Goal: Task Accomplishment & Management: Manage account settings

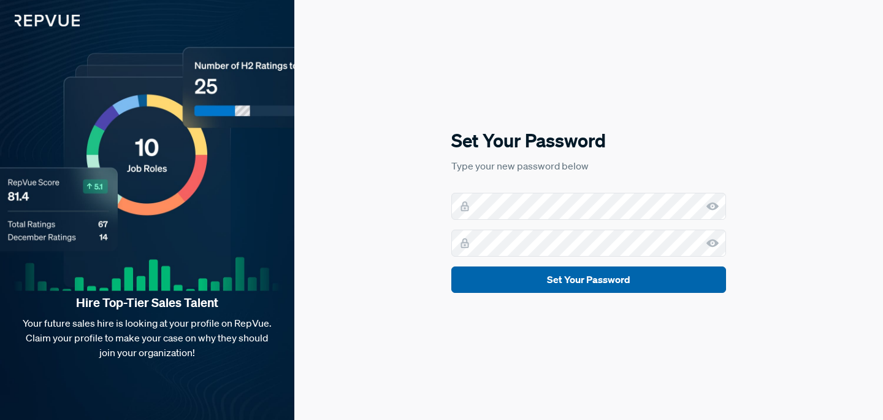
click at [587, 285] on button "Set Your Password" at bounding box center [588, 279] width 275 height 26
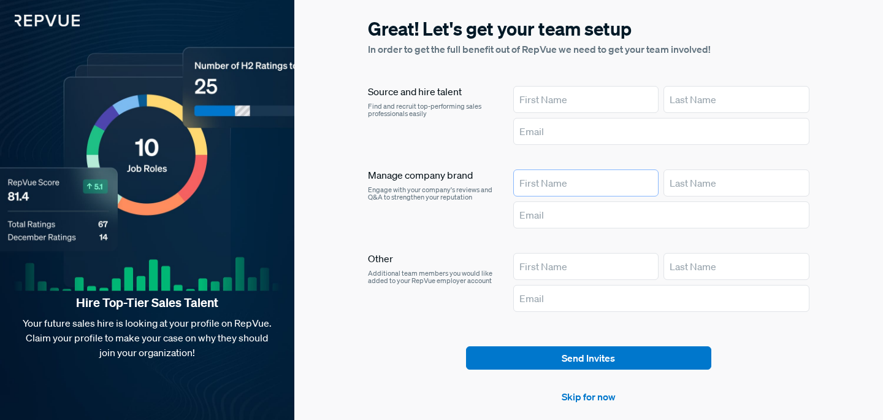
click at [565, 174] on input "text" at bounding box center [586, 182] width 146 height 27
type input "[PERSON_NAME]"
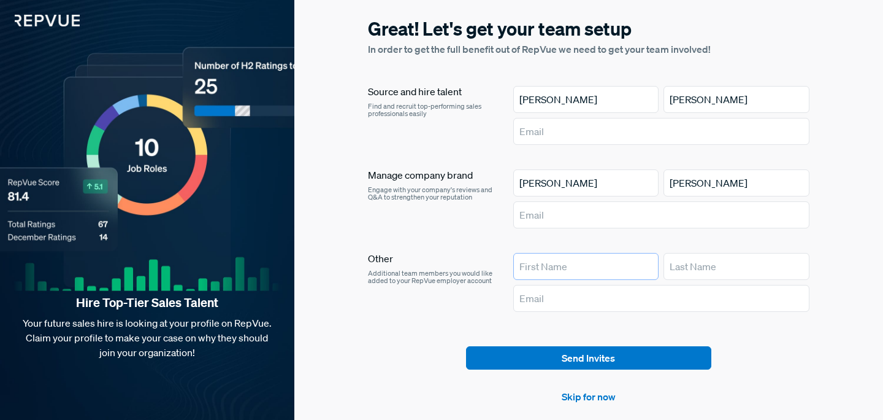
type input "[PERSON_NAME]"
type input "[PERSON_NAME][EMAIL_ADDRESS][PERSON_NAME][DOMAIN_NAME]"
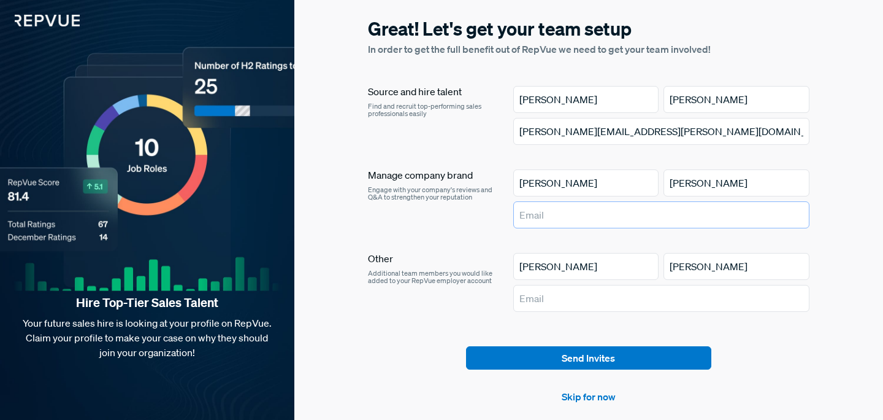
type input "[PERSON_NAME][EMAIL_ADDRESS][PERSON_NAME][DOMAIN_NAME]"
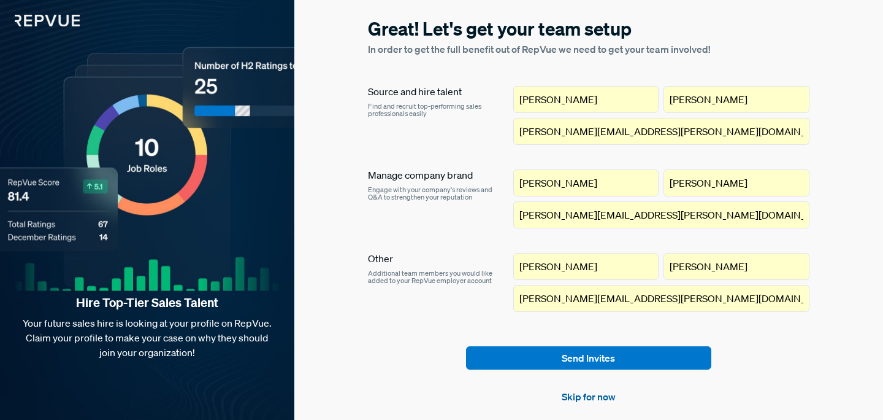
click at [590, 397] on link "Skip for now" at bounding box center [589, 396] width 54 height 15
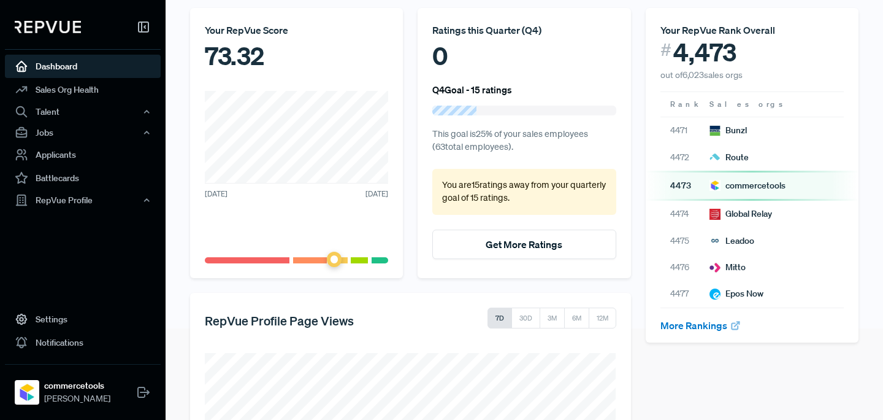
scroll to position [264, 0]
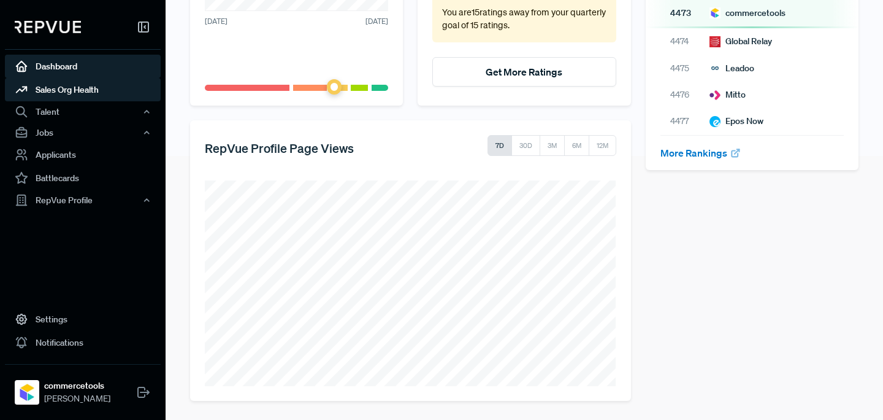
click at [102, 96] on link "Sales Org Health" at bounding box center [83, 89] width 156 height 23
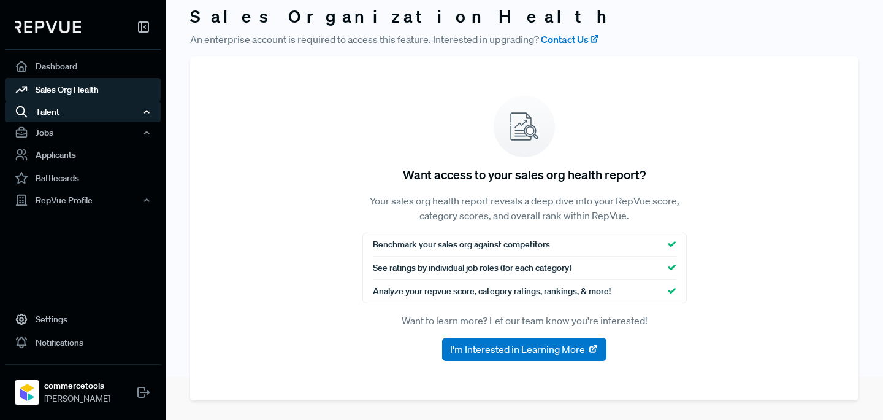
click at [39, 112] on div "Talent" at bounding box center [83, 111] width 156 height 21
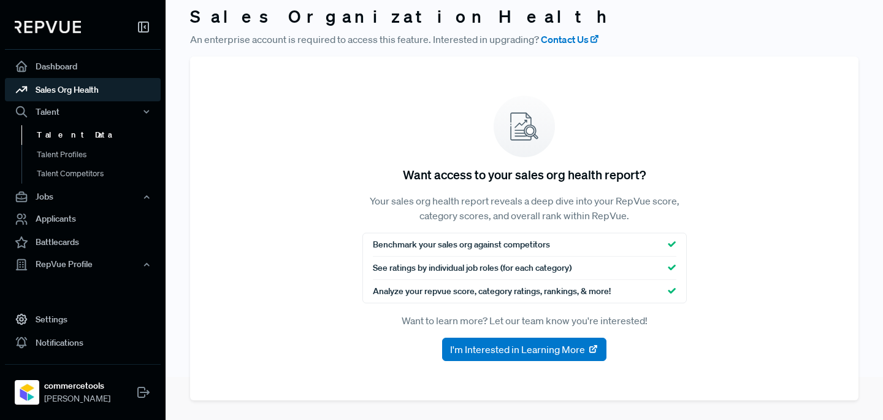
click at [44, 133] on link "Talent Data" at bounding box center [99, 135] width 156 height 20
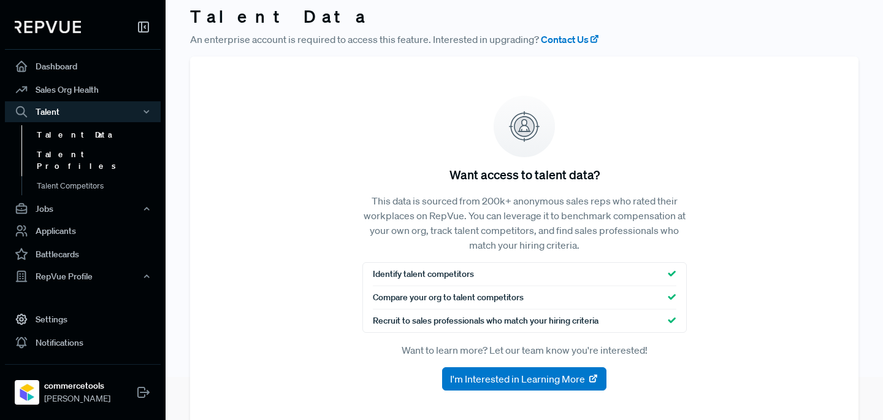
click at [50, 152] on link "Talent Profiles" at bounding box center [99, 160] width 156 height 31
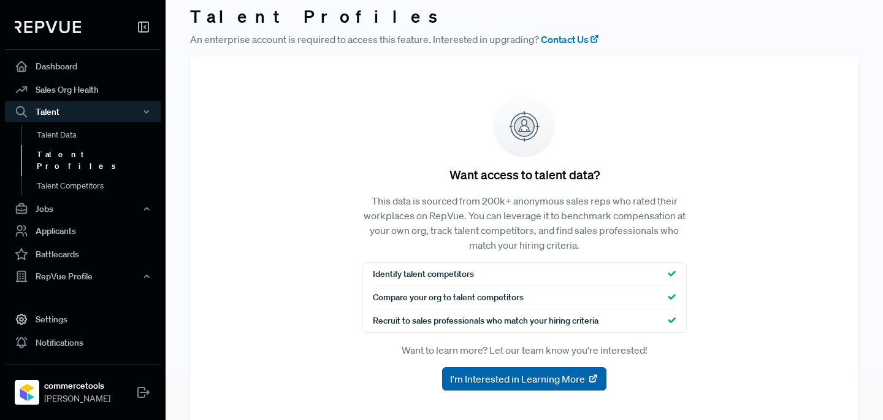
click at [533, 370] on button "I'm Interested in Learning More" at bounding box center [524, 378] width 164 height 23
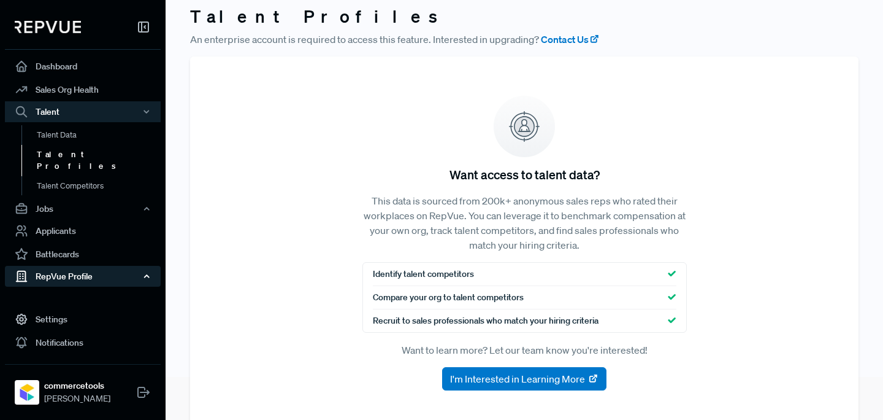
click at [61, 266] on div "RepVue Profile" at bounding box center [83, 276] width 156 height 21
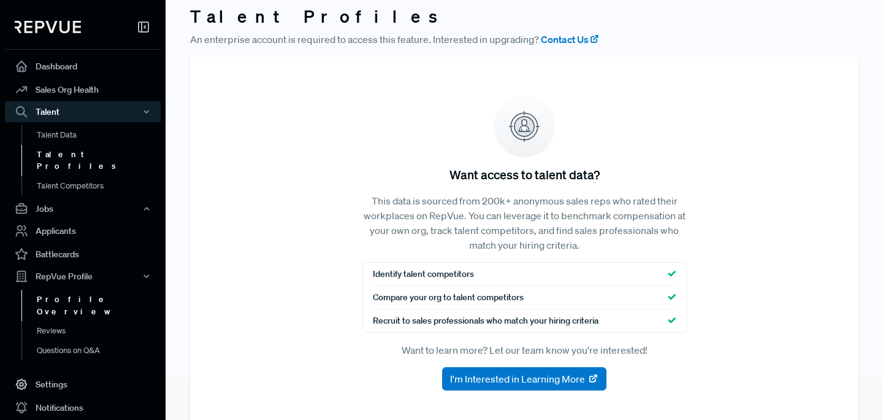
click at [62, 290] on link "Profile Overview" at bounding box center [99, 305] width 156 height 31
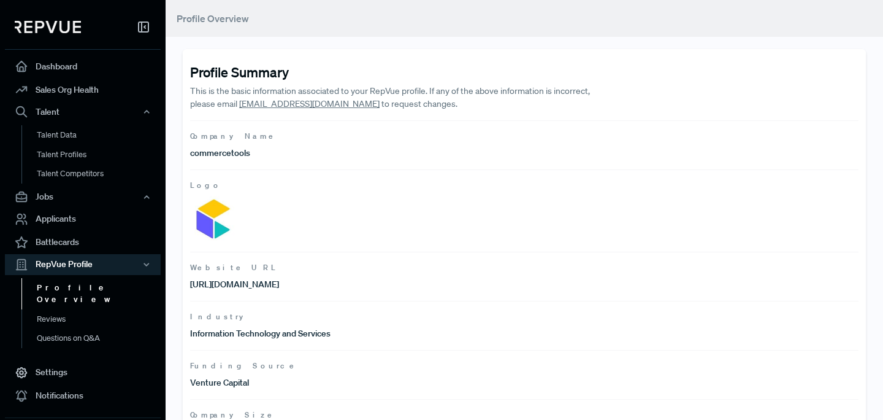
scroll to position [270, 0]
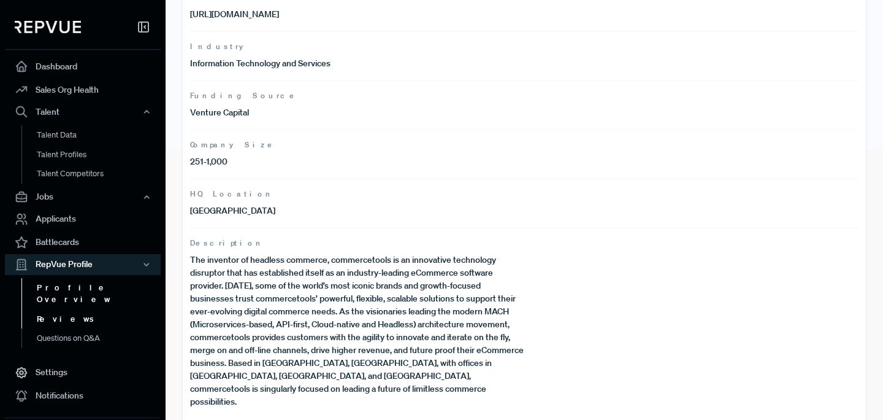
click at [60, 309] on link "Reviews" at bounding box center [99, 319] width 156 height 20
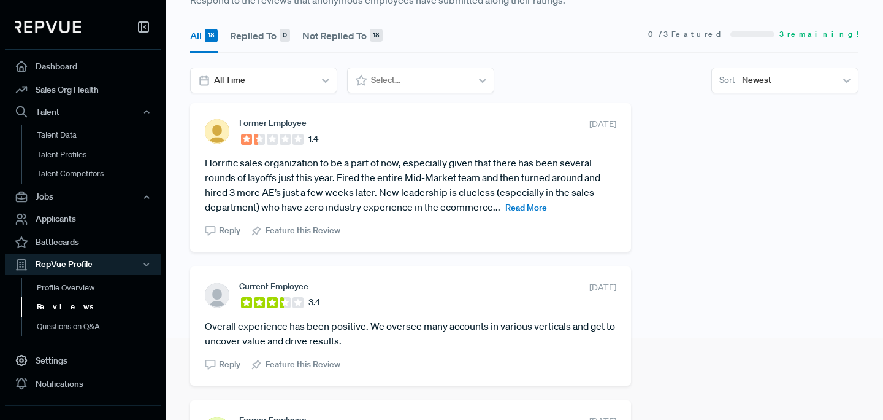
scroll to position [81, 0]
click at [528, 204] on span "Read More" at bounding box center [526, 208] width 42 height 11
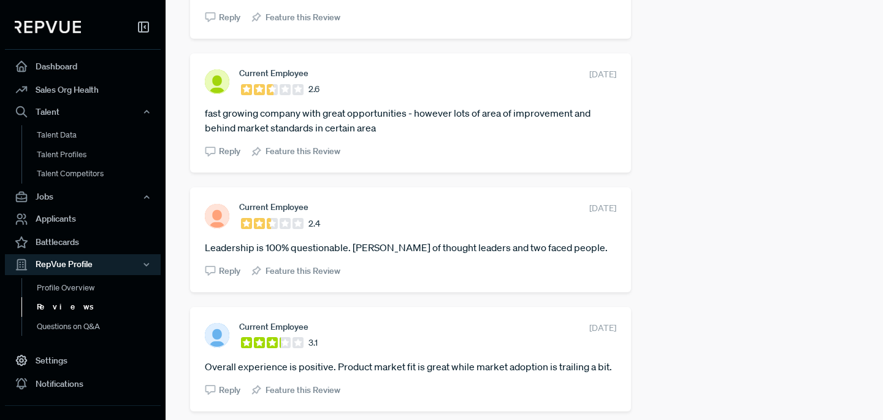
scroll to position [2493, 0]
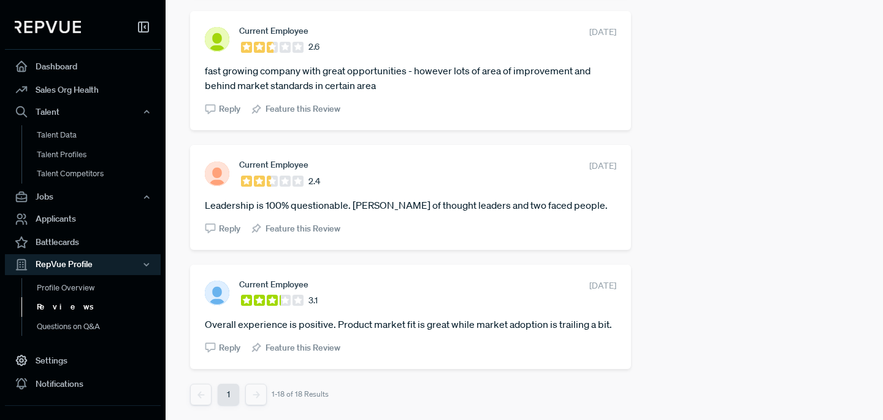
click at [53, 304] on link "Reviews" at bounding box center [99, 307] width 156 height 20
click at [71, 323] on link "Questions on Q&A" at bounding box center [99, 326] width 156 height 20
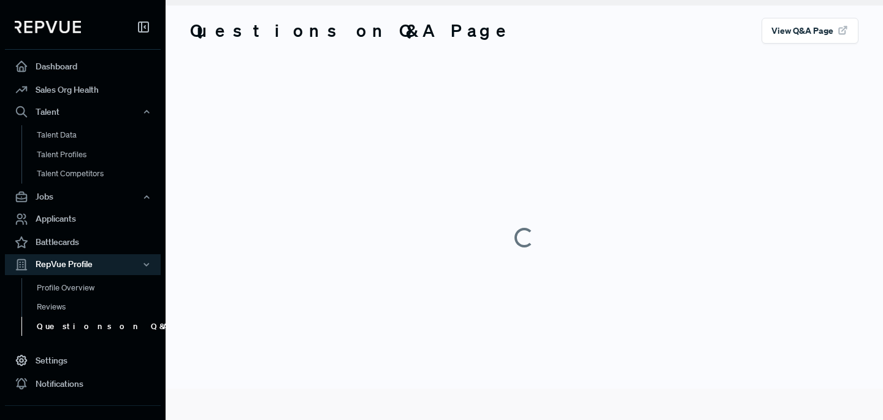
scroll to position [31, 0]
click at [55, 307] on link "Reviews" at bounding box center [99, 307] width 156 height 20
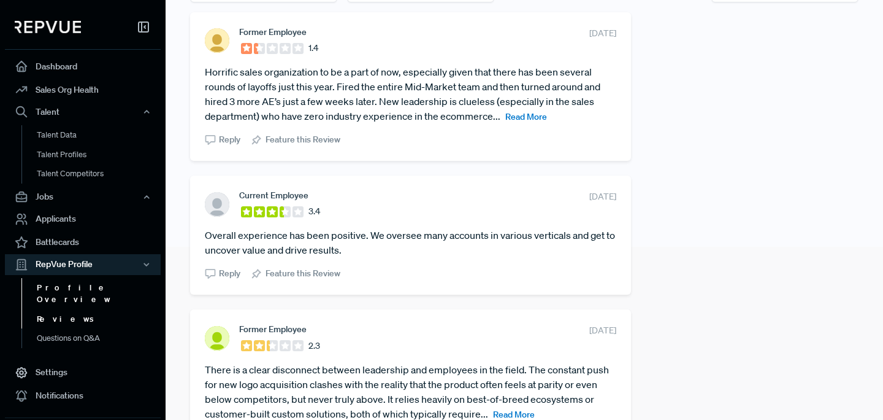
scroll to position [177, 0]
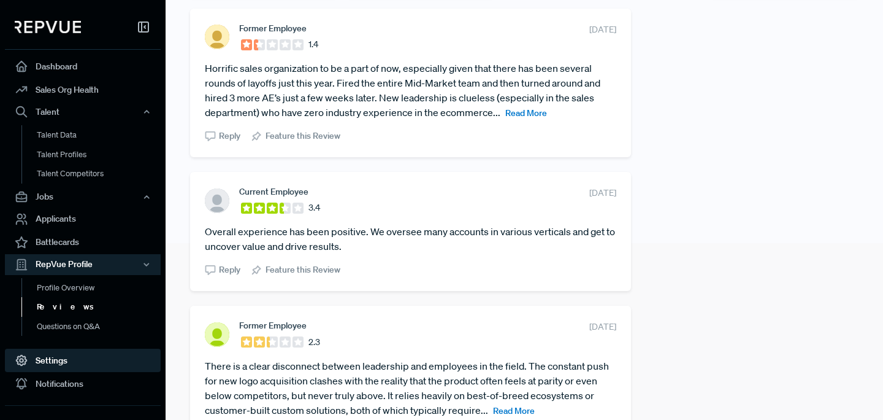
click at [48, 358] on link "Settings" at bounding box center [83, 359] width 156 height 23
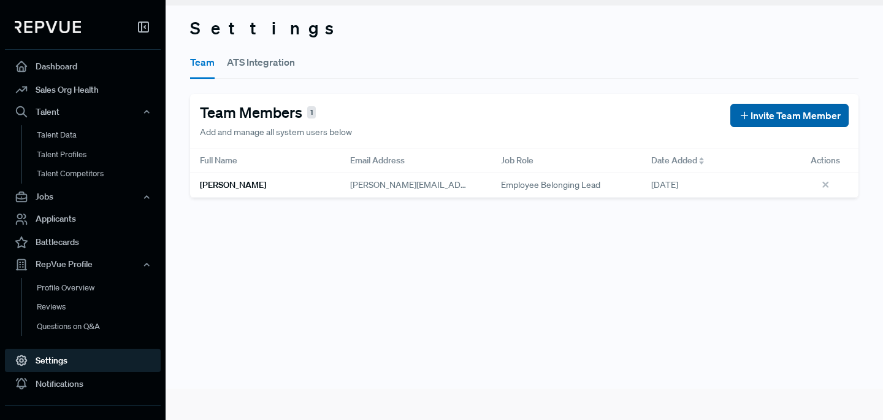
click at [827, 110] on span "Invite Team Member" at bounding box center [796, 115] width 90 height 15
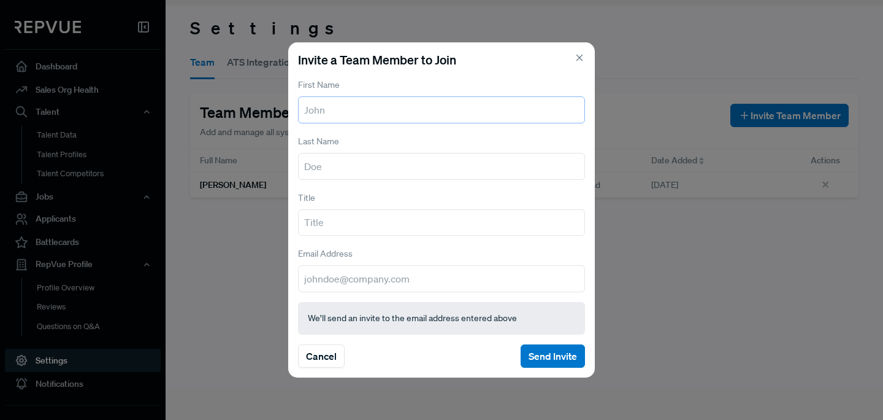
click at [465, 115] on input "text" at bounding box center [441, 109] width 287 height 27
type input "[PERSON_NAME]"
type input "Dyas"
type input "P"
type input "People Business Partner"
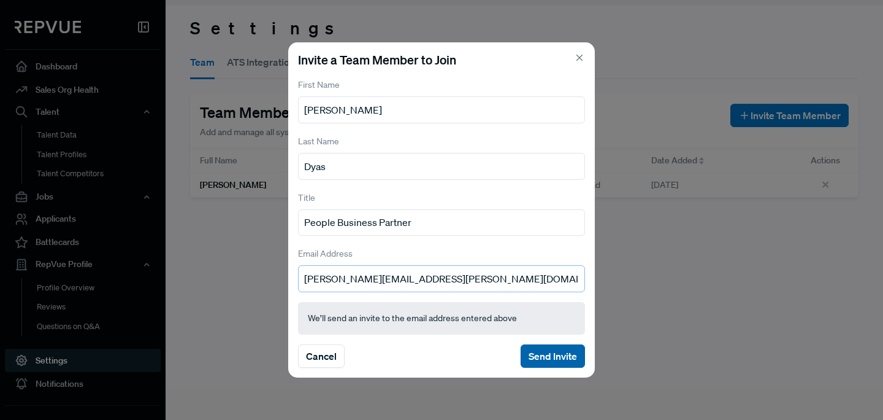
type input "[PERSON_NAME][EMAIL_ADDRESS][PERSON_NAME][DOMAIN_NAME]"
click at [548, 354] on button "Send Invite" at bounding box center [553, 355] width 64 height 23
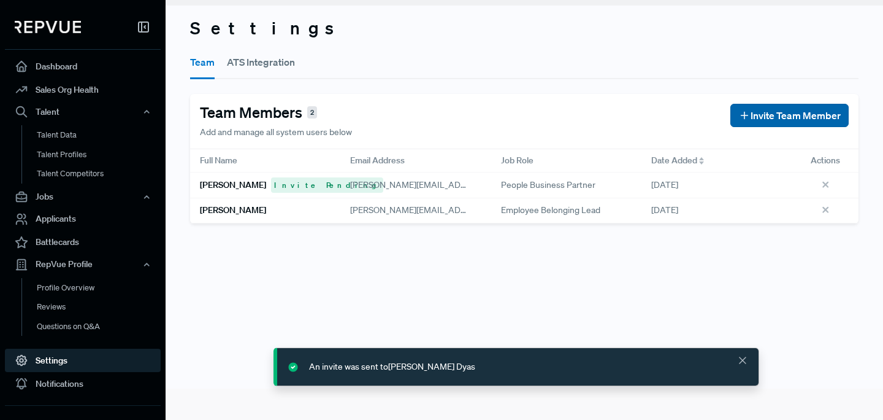
click at [806, 109] on span "Invite Team Member" at bounding box center [796, 115] width 90 height 15
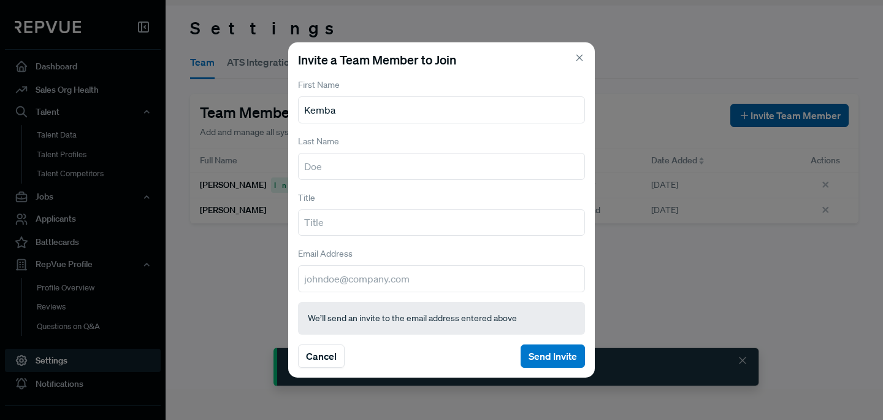
type input "Kemba"
type input "Neptune"
type input "k"
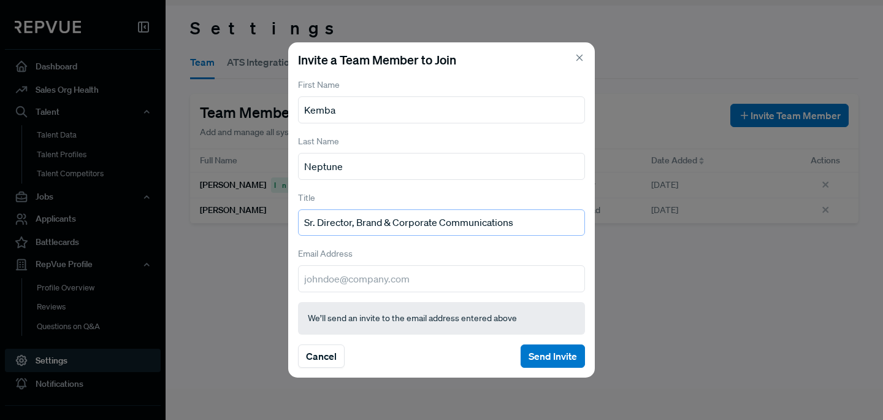
type input "Sr. Director, Brand & Corporate Communications"
type input "[EMAIL_ADDRESS][DOMAIN_NAME]"
click at [561, 357] on button "Send Invite" at bounding box center [553, 355] width 64 height 23
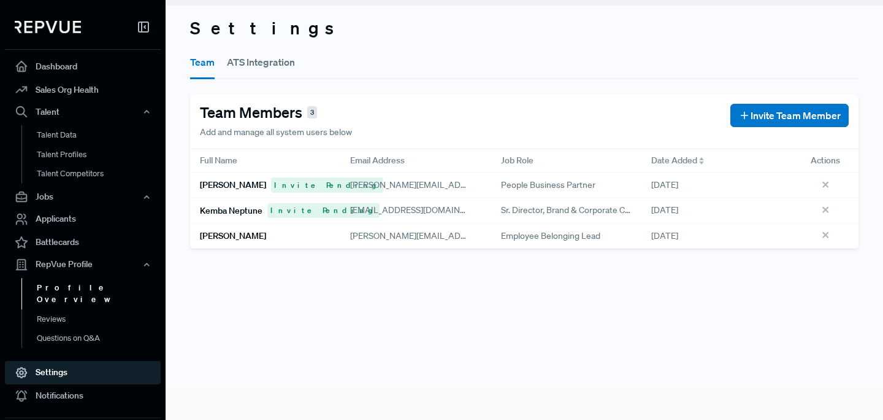
click at [63, 289] on link "Profile Overview" at bounding box center [99, 293] width 156 height 31
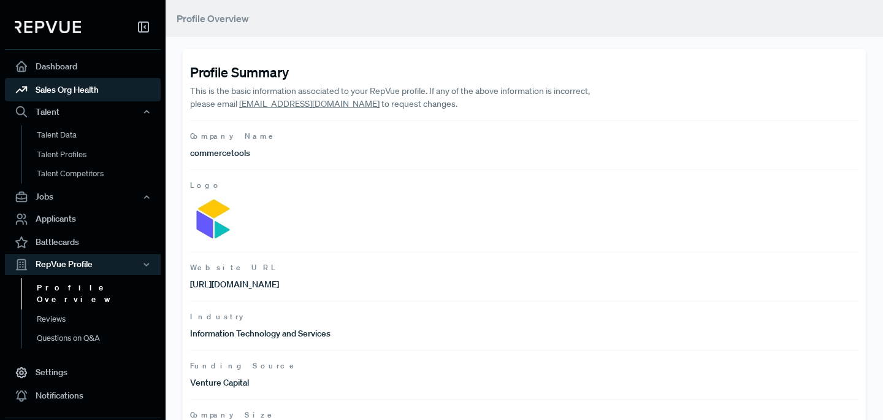
click at [69, 91] on link "Sales Org Health" at bounding box center [83, 89] width 156 height 23
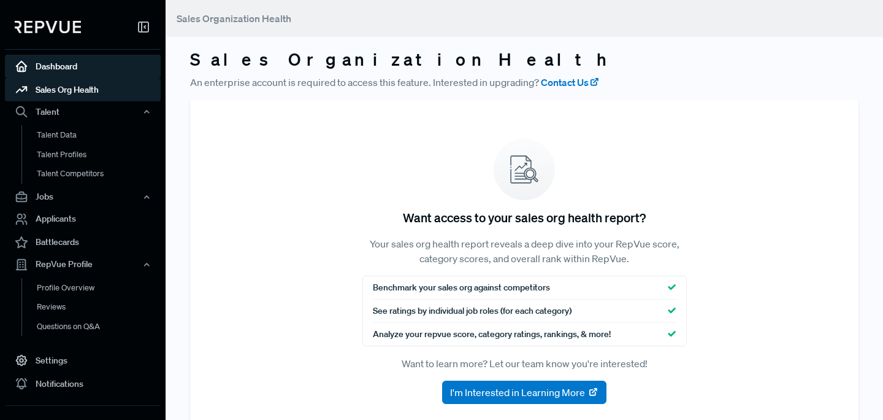
click at [71, 74] on link "Dashboard" at bounding box center [83, 66] width 156 height 23
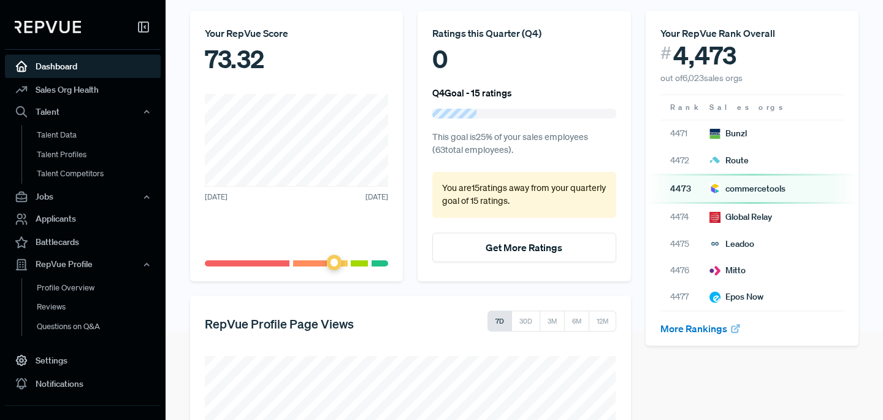
scroll to position [117, 0]
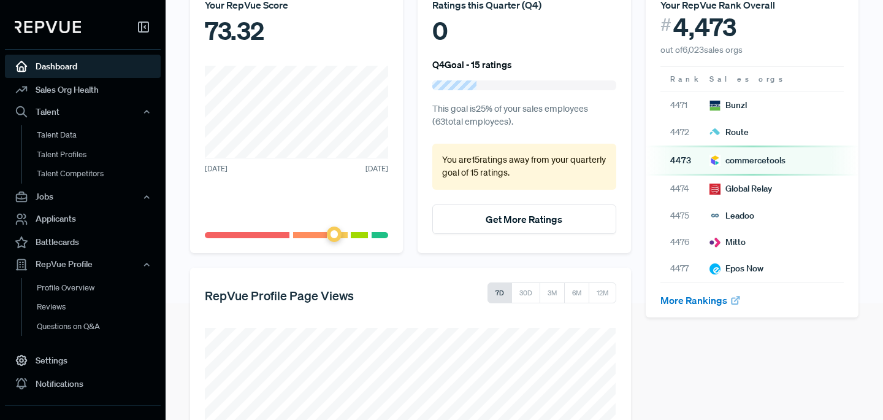
click at [334, 235] on span at bounding box center [334, 233] width 15 height 15
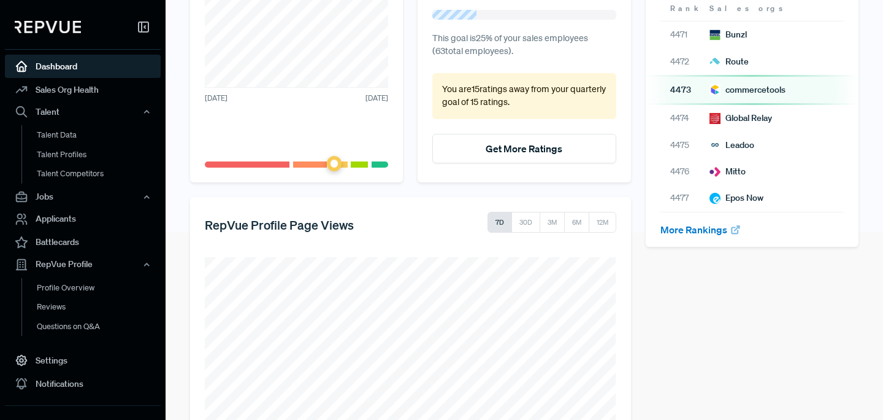
scroll to position [0, 0]
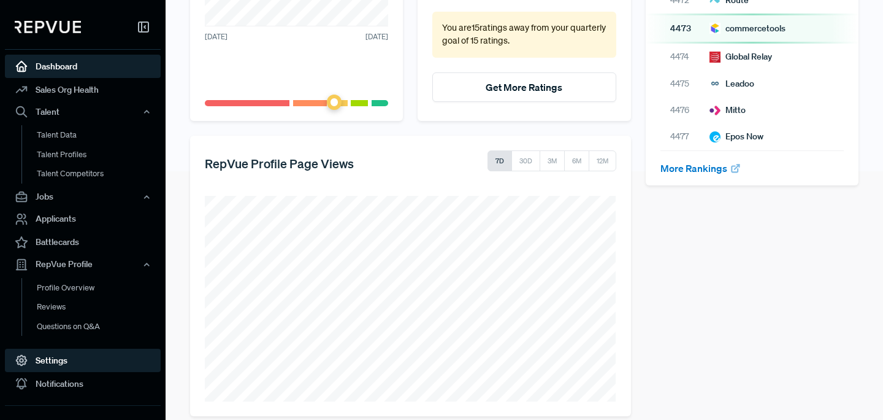
click at [48, 356] on link "Settings" at bounding box center [83, 359] width 156 height 23
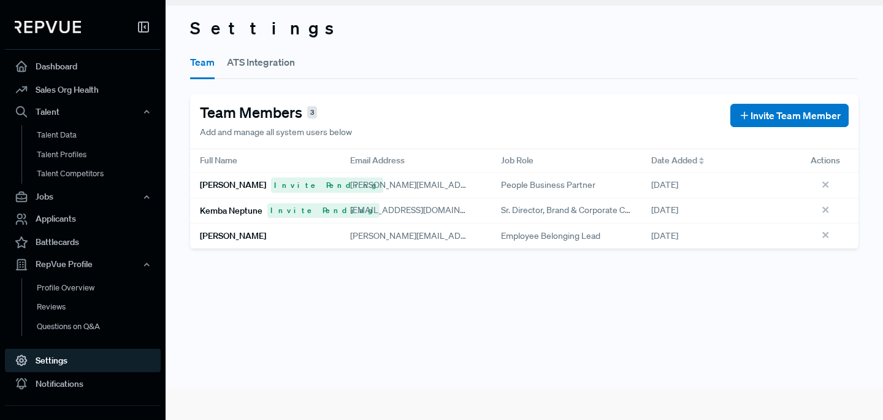
scroll to position [31, 0]
click at [57, 309] on link "Reviews" at bounding box center [99, 307] width 156 height 20
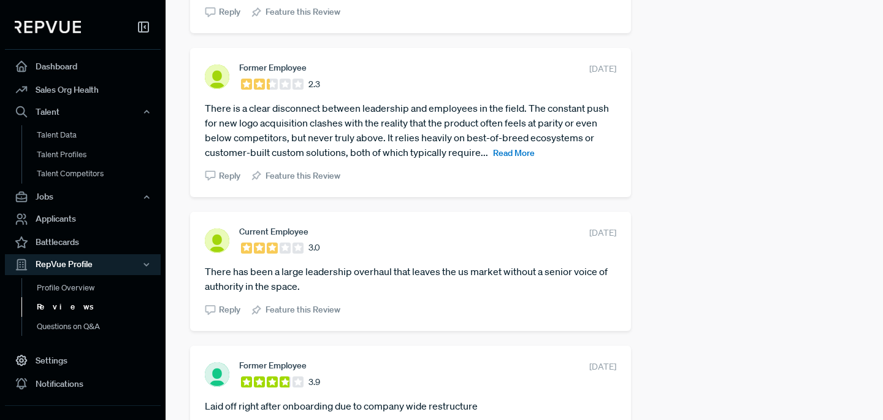
scroll to position [436, 0]
click at [512, 156] on span "Read More" at bounding box center [514, 151] width 42 height 11
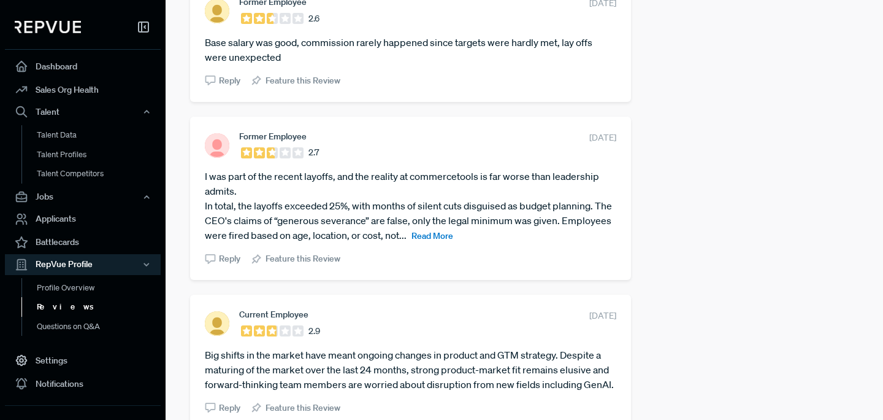
scroll to position [1389, 0]
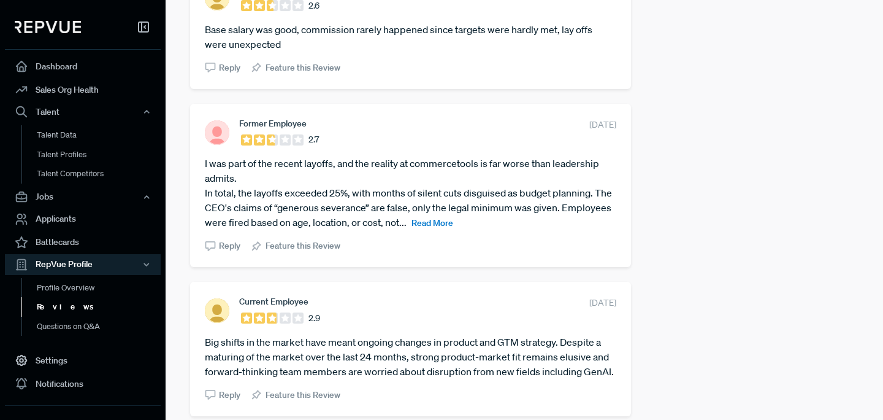
click at [424, 226] on span "Read More" at bounding box center [433, 222] width 42 height 11
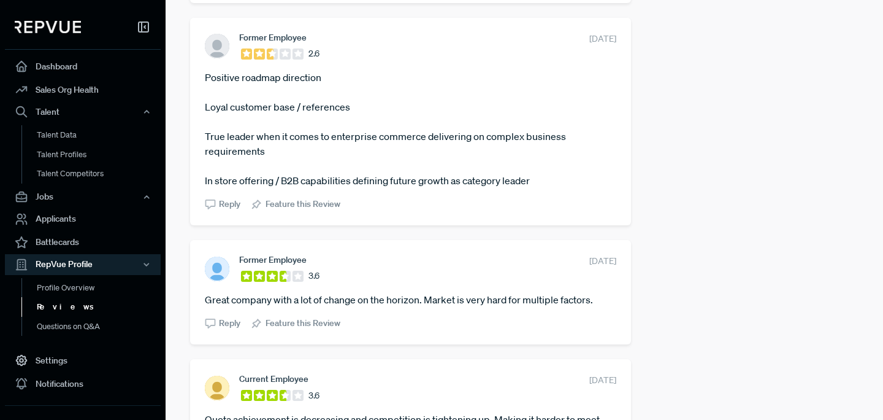
scroll to position [1921, 0]
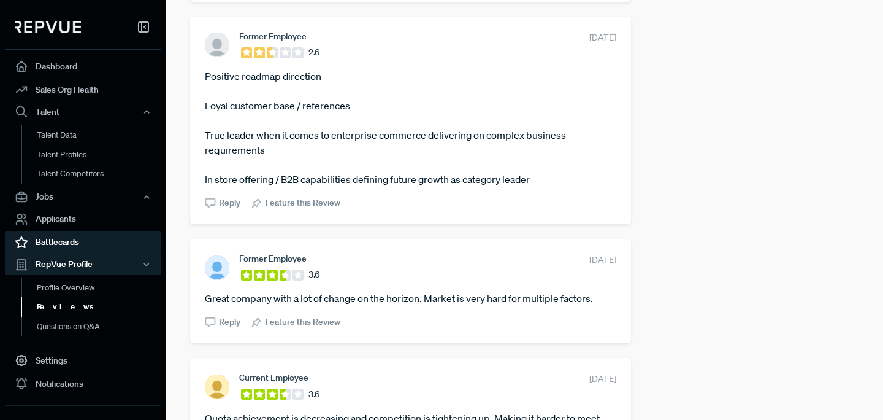
click at [64, 246] on link "Battlecards" at bounding box center [83, 242] width 156 height 23
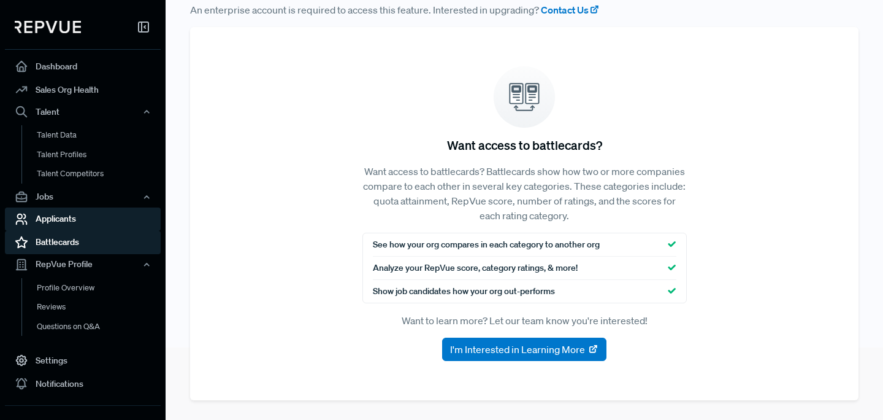
click at [61, 225] on link "Applicants" at bounding box center [83, 218] width 156 height 23
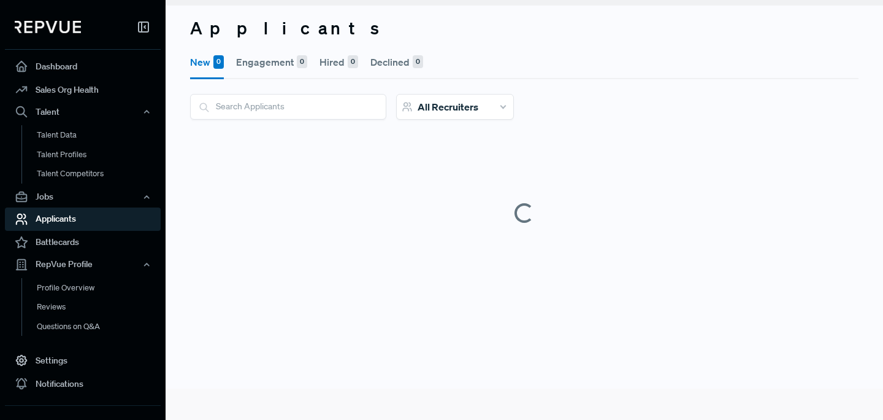
scroll to position [31, 0]
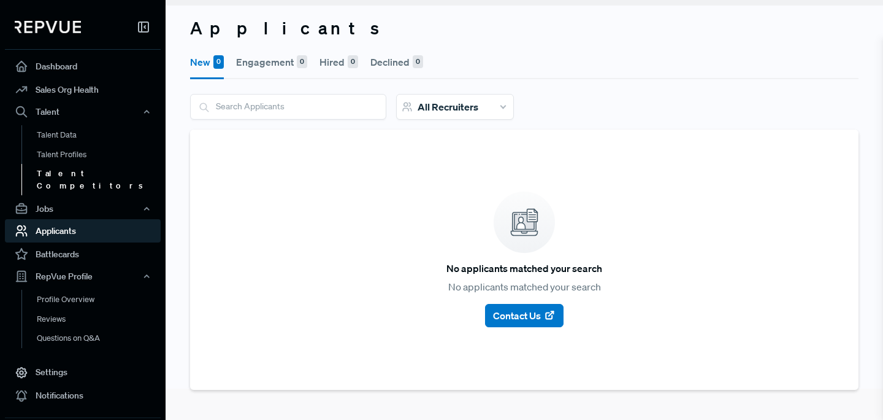
click at [75, 173] on link "Talent Competitors" at bounding box center [99, 179] width 156 height 31
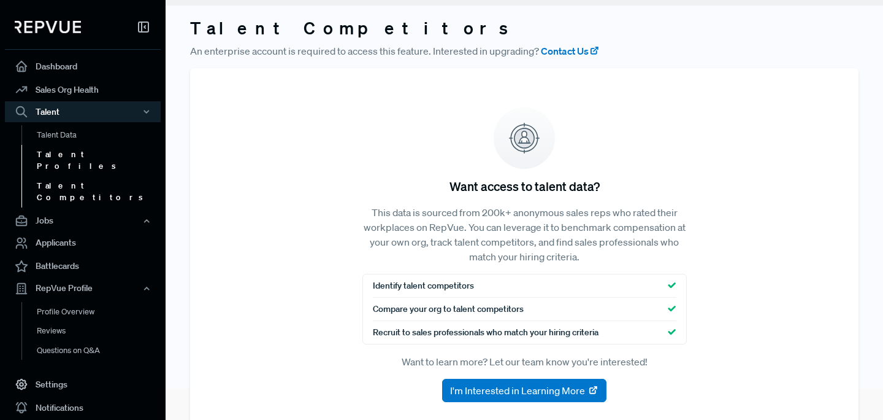
click at [75, 152] on link "Talent Profiles" at bounding box center [99, 160] width 156 height 31
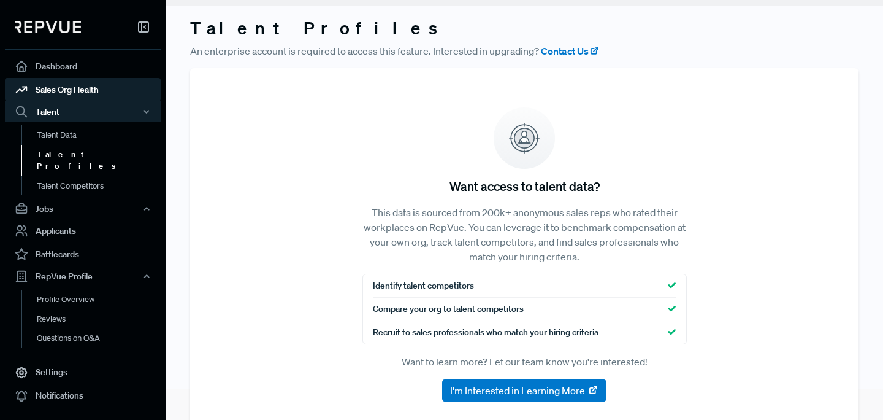
click at [83, 90] on link "Sales Org Health" at bounding box center [83, 89] width 156 height 23
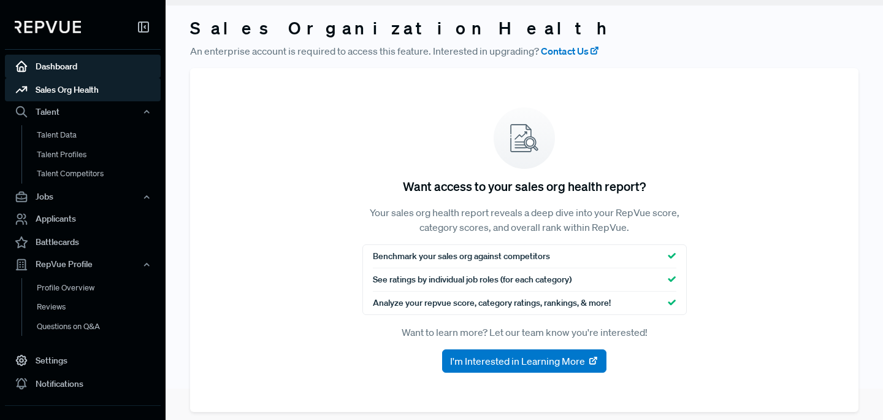
click at [87, 65] on link "Dashboard" at bounding box center [83, 66] width 156 height 23
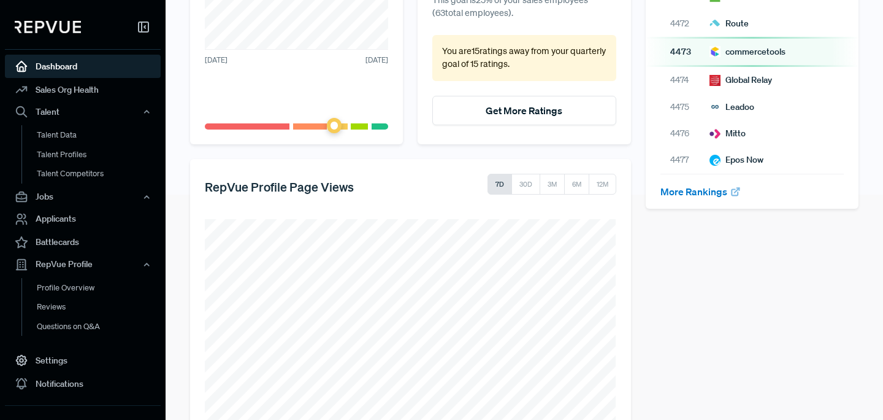
scroll to position [264, 0]
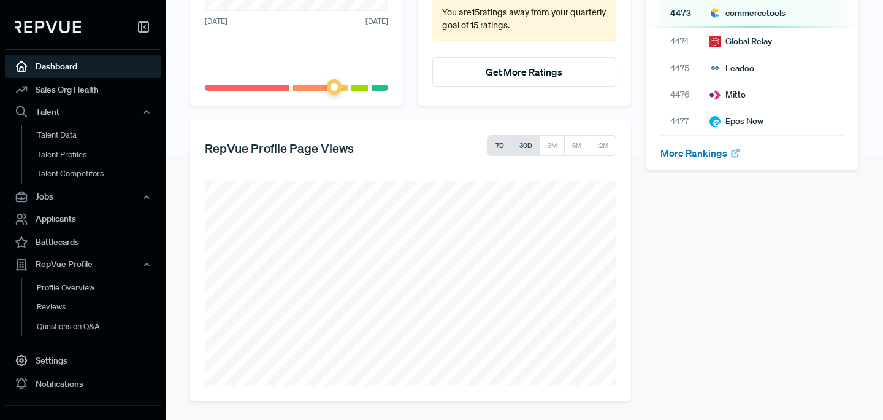
click at [515, 143] on button "30D" at bounding box center [526, 145] width 29 height 21
click at [580, 140] on button "6M" at bounding box center [577, 145] width 26 height 21
click at [601, 144] on button "12M" at bounding box center [603, 145] width 28 height 21
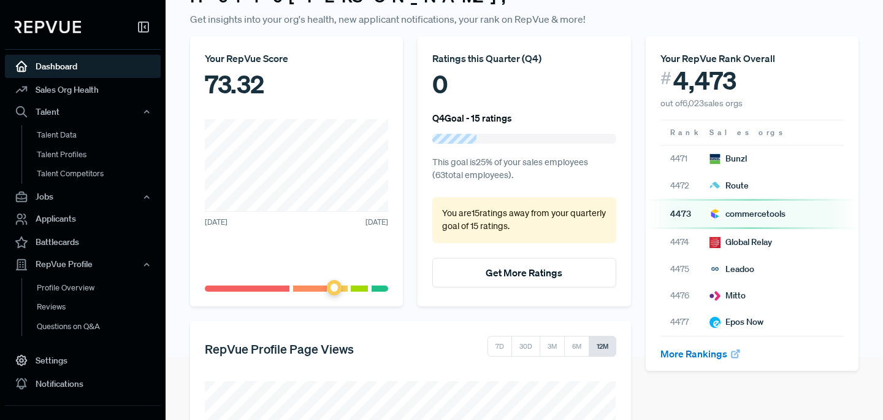
scroll to position [0, 0]
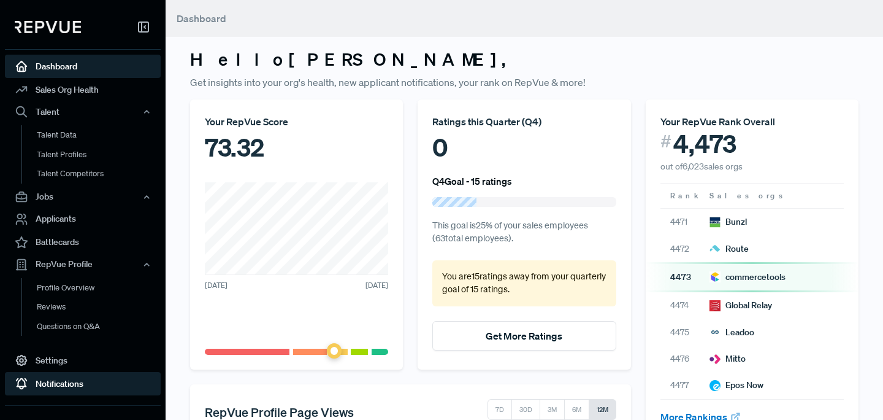
click at [84, 380] on link "Notifications" at bounding box center [83, 383] width 156 height 23
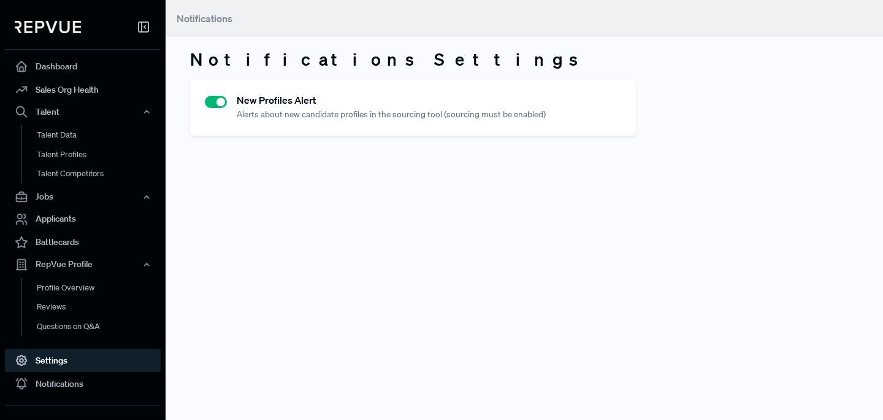
click at [50, 356] on link "Settings" at bounding box center [83, 359] width 156 height 23
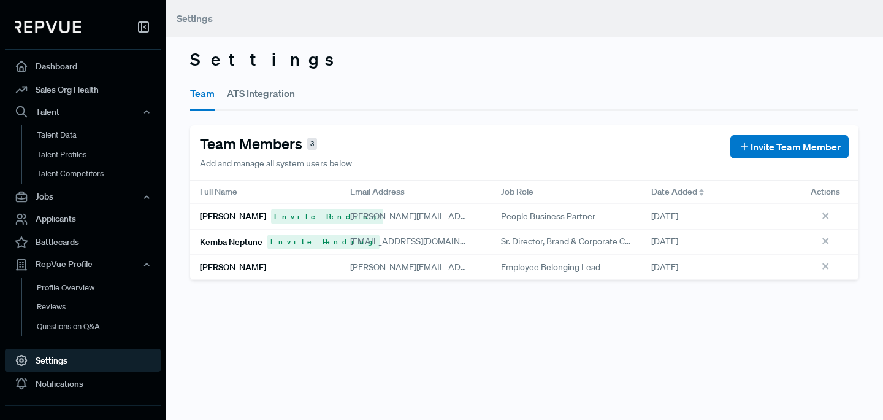
click at [277, 94] on button "ATS Integration" at bounding box center [261, 93] width 68 height 34
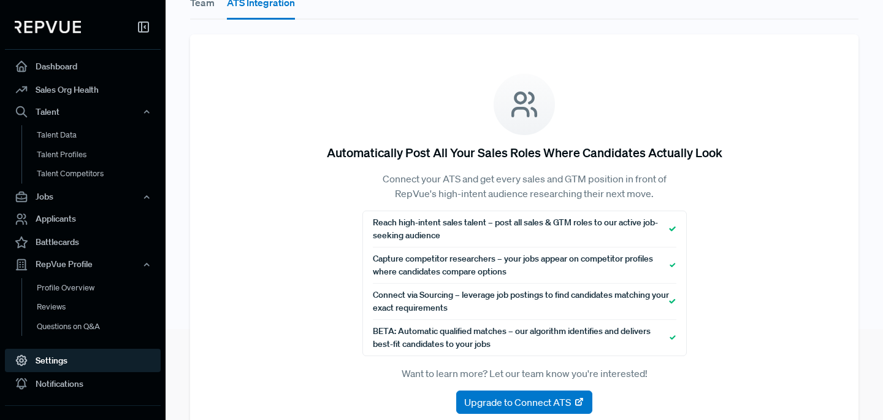
scroll to position [85, 0]
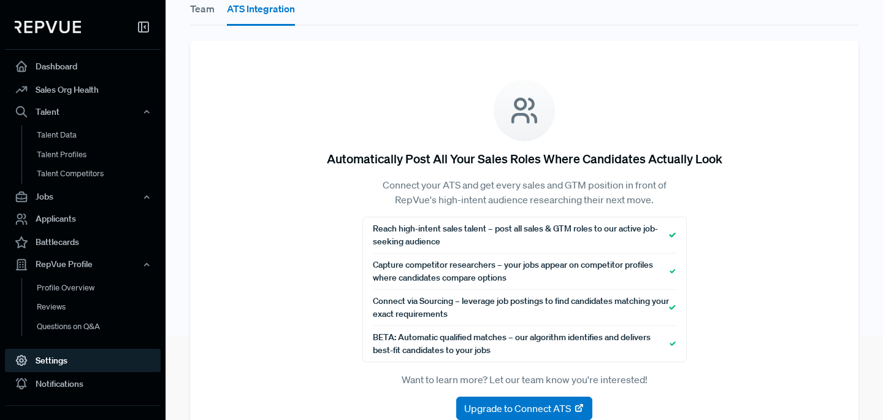
click at [204, 4] on button "Team" at bounding box center [202, 8] width 25 height 34
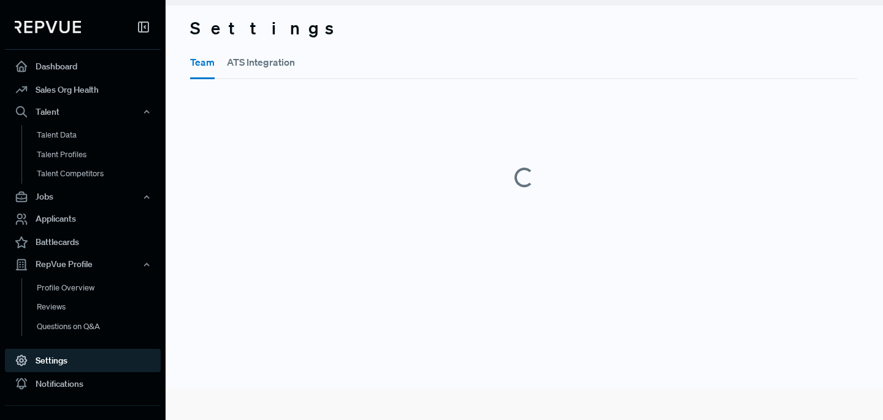
scroll to position [31, 0]
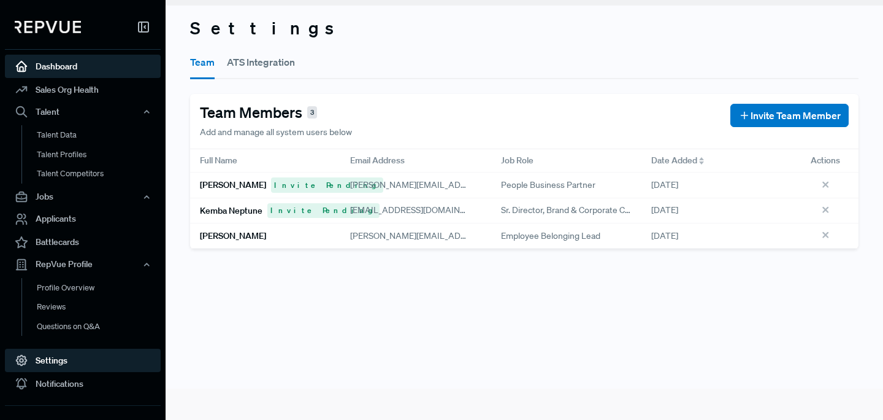
click at [75, 60] on link "Dashboard" at bounding box center [83, 66] width 156 height 23
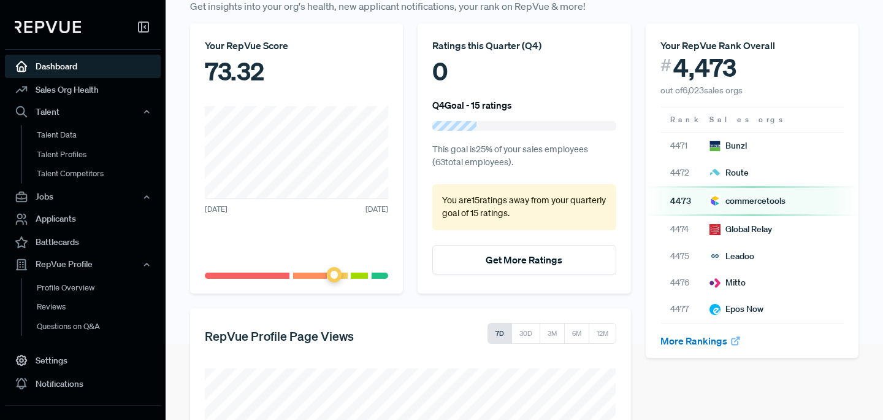
scroll to position [75, 0]
click at [701, 340] on link "More Rankings" at bounding box center [701, 341] width 81 height 12
drag, startPoint x: 774, startPoint y: 95, endPoint x: 655, endPoint y: 62, distance: 123.5
click at [655, 62] on article "Your RepVue Rank Overall # 4,473 out of 6,023 sales orgs" at bounding box center [752, 61] width 213 height 74
click at [808, 69] on div "# 4,473" at bounding box center [752, 67] width 183 height 29
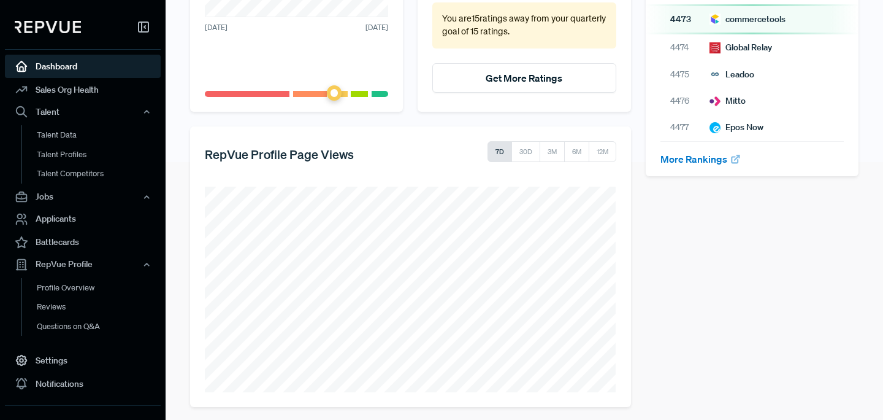
scroll to position [264, 0]
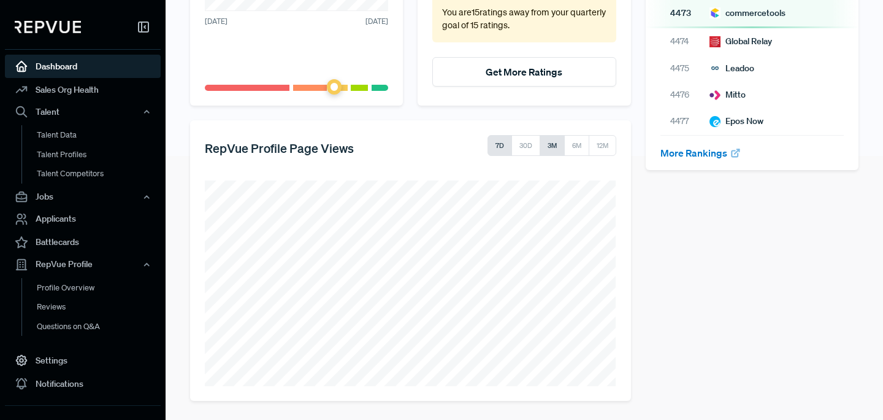
click at [551, 137] on button "3M" at bounding box center [552, 145] width 25 height 21
click at [586, 144] on button "6M" at bounding box center [577, 145] width 26 height 21
click at [597, 145] on button "12M" at bounding box center [603, 145] width 28 height 21
